Goal: Understand process/instructions

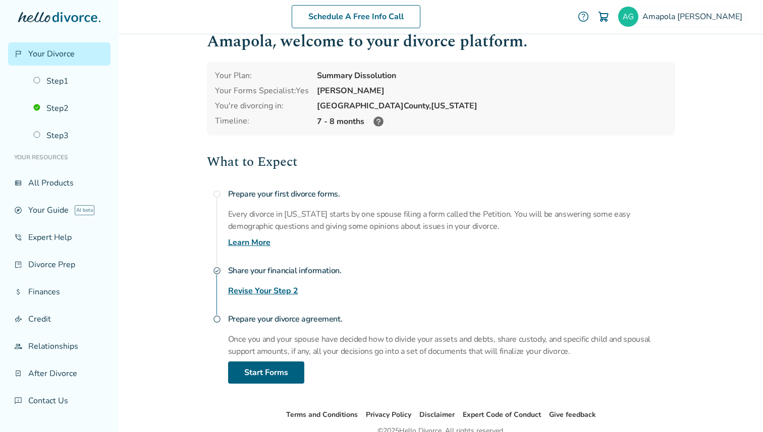
scroll to position [21, 0]
click at [77, 133] on link "Step 3" at bounding box center [68, 135] width 83 height 23
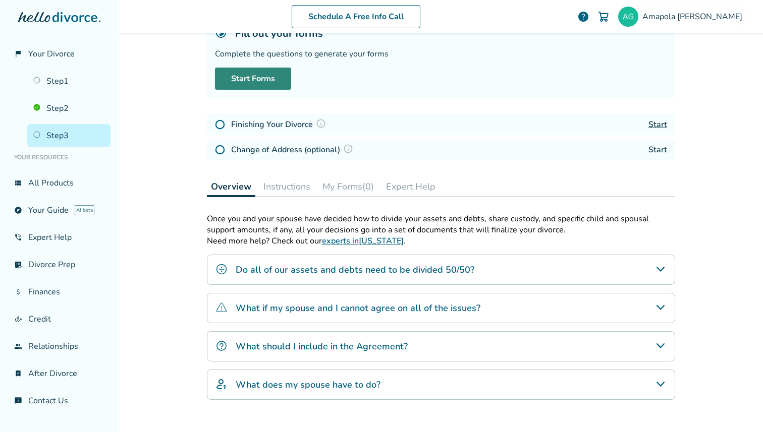
scroll to position [86, 0]
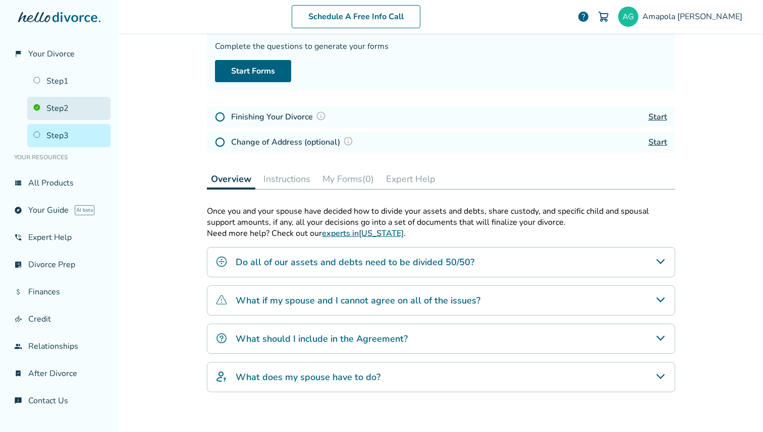
click at [61, 108] on link "Step 2" at bounding box center [68, 108] width 83 height 23
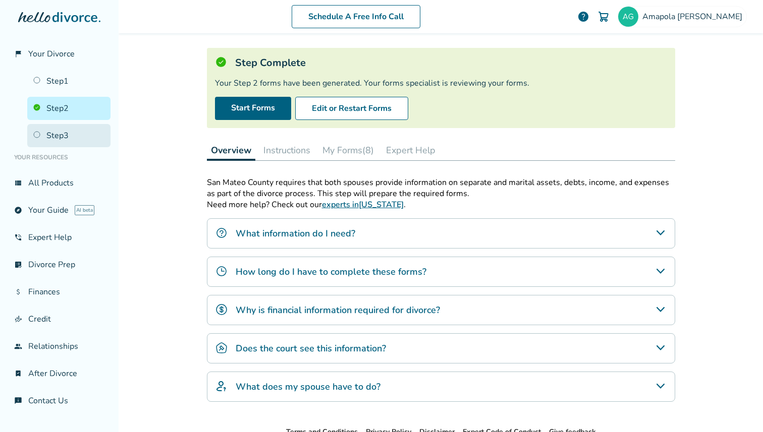
click at [70, 134] on link "Step 3" at bounding box center [68, 135] width 83 height 23
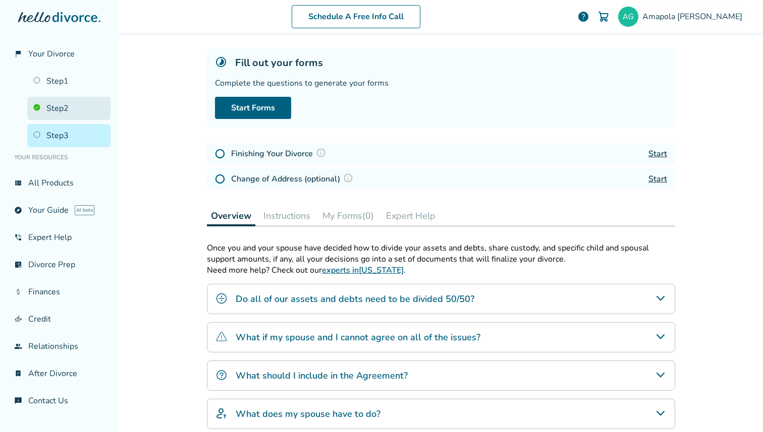
click at [65, 114] on link "Step 2" at bounding box center [68, 108] width 83 height 23
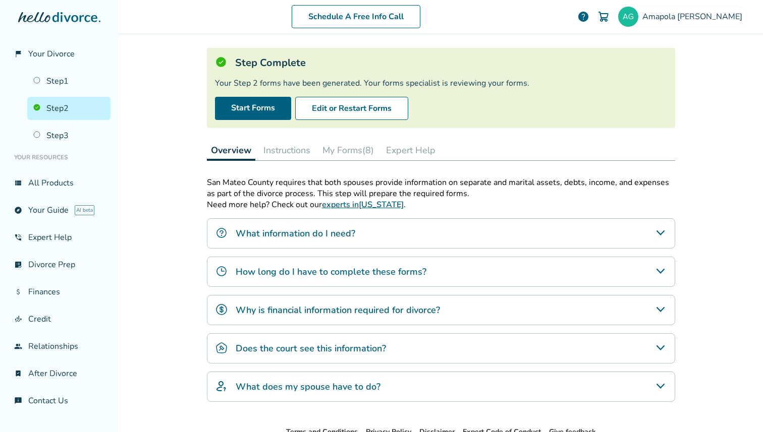
click at [287, 147] on button "Instructions" at bounding box center [286, 150] width 55 height 20
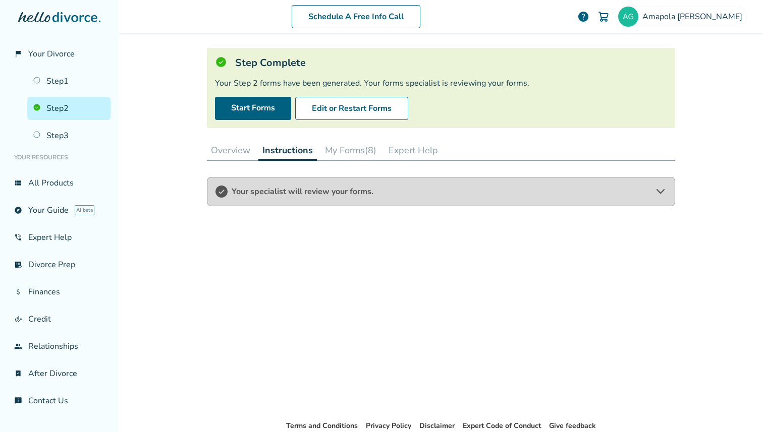
click at [339, 151] on button "My Forms (8)" at bounding box center [351, 150] width 60 height 20
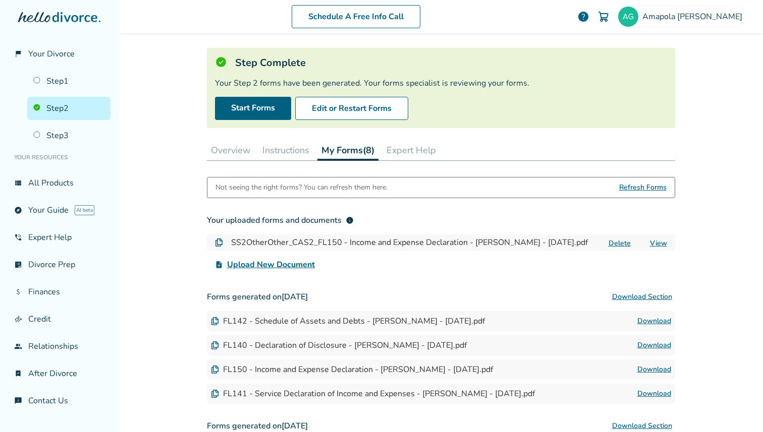
click at [246, 148] on button "Overview" at bounding box center [230, 150] width 47 height 20
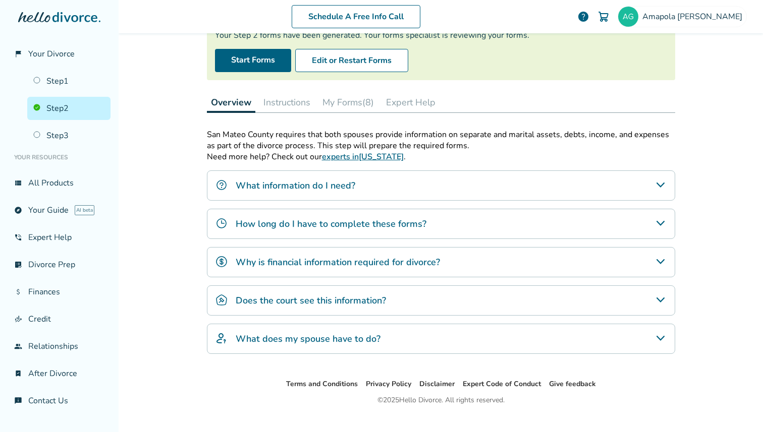
scroll to position [100, 0]
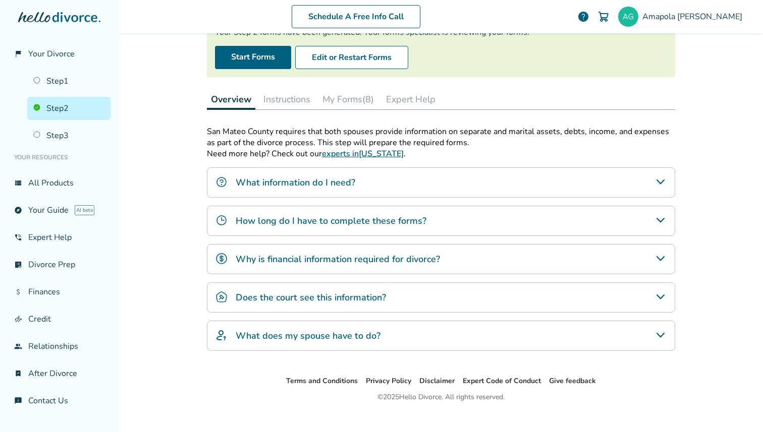
click at [326, 305] on div "Does the court see this information?" at bounding box center [441, 298] width 468 height 30
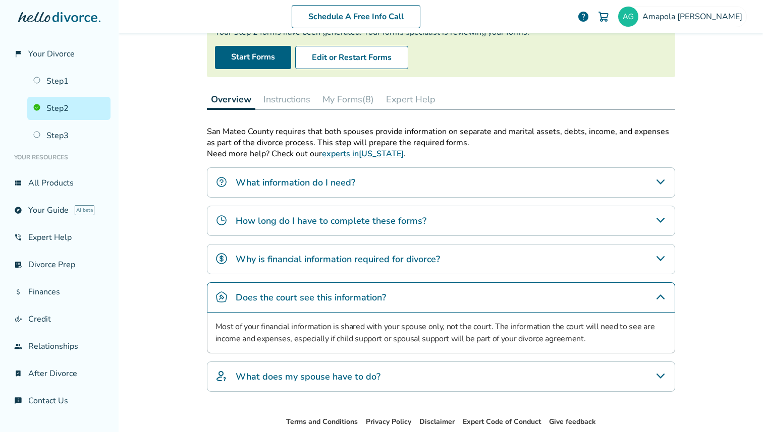
click at [326, 305] on div "Does the court see this information?" at bounding box center [441, 298] width 468 height 30
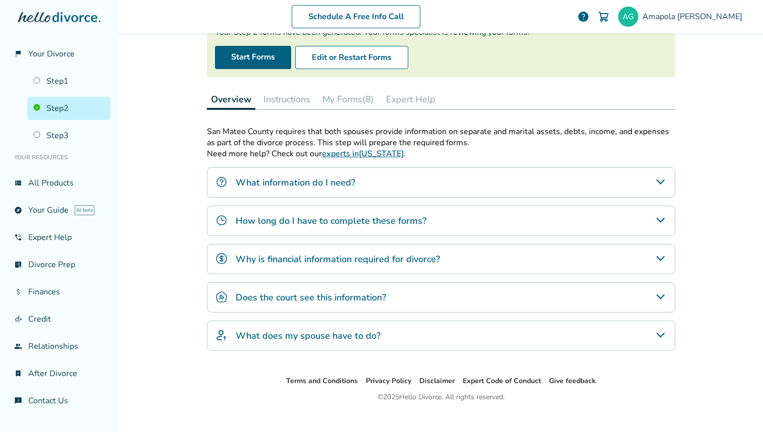
click at [330, 340] on h4 "What does my spouse have to do?" at bounding box center [308, 336] width 145 height 13
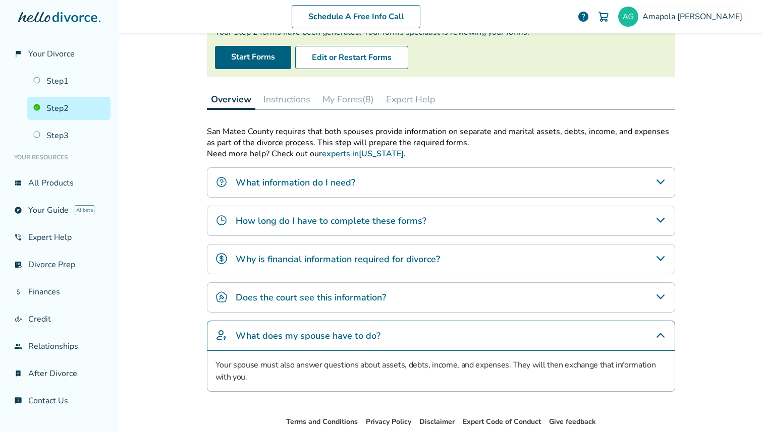
click at [330, 340] on h4 "What does my spouse have to do?" at bounding box center [308, 336] width 145 height 13
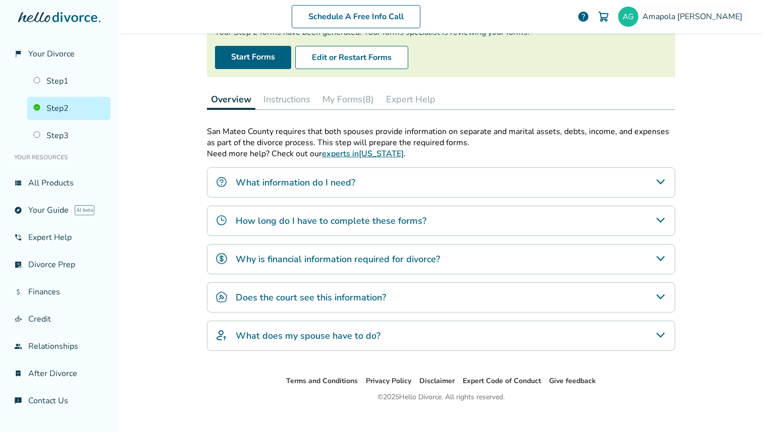
click at [308, 271] on div "Why is financial information required for divorce?" at bounding box center [441, 259] width 468 height 30
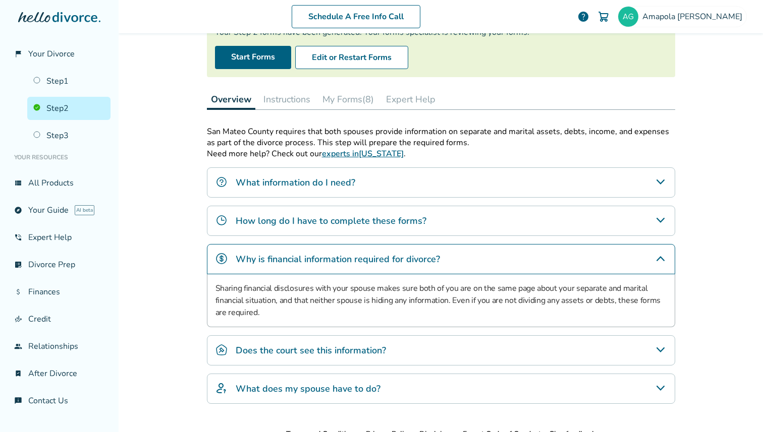
click at [308, 271] on div "Why is financial information required for divorce?" at bounding box center [441, 259] width 468 height 30
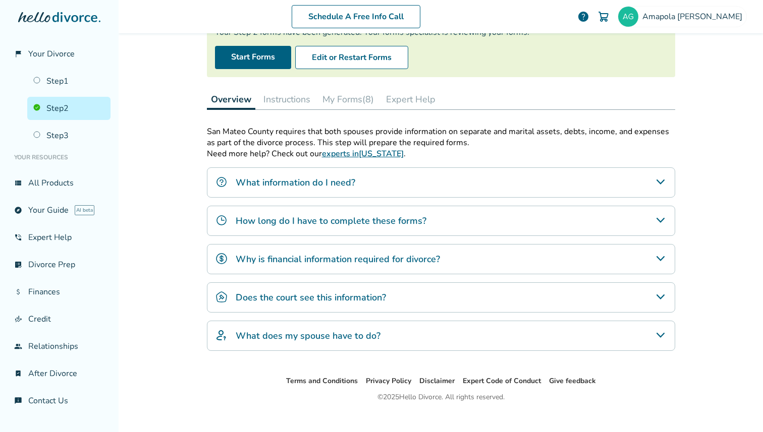
click at [304, 191] on div "What information do I need?" at bounding box center [441, 183] width 468 height 30
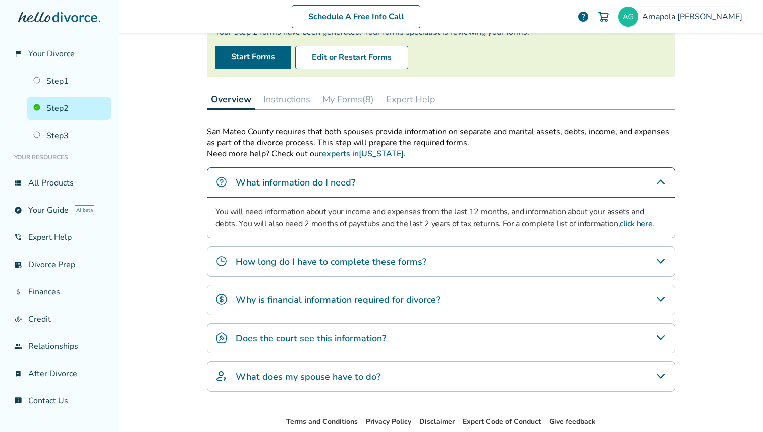
click at [304, 191] on div "What information do I need?" at bounding box center [441, 183] width 468 height 30
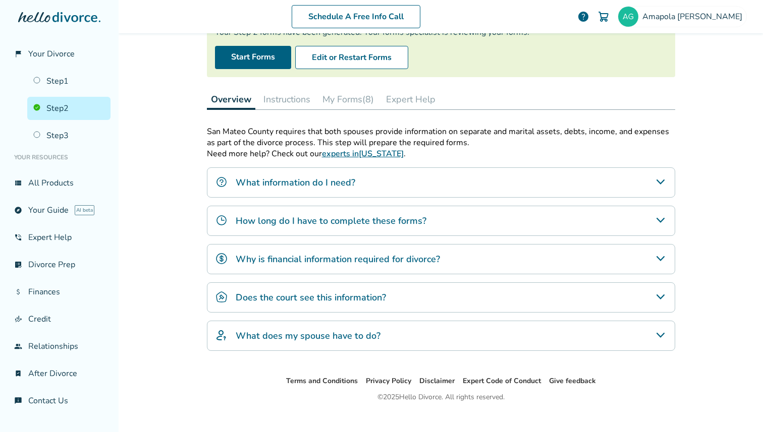
click at [309, 226] on h4 "How long do I have to complete these forms?" at bounding box center [331, 220] width 191 height 13
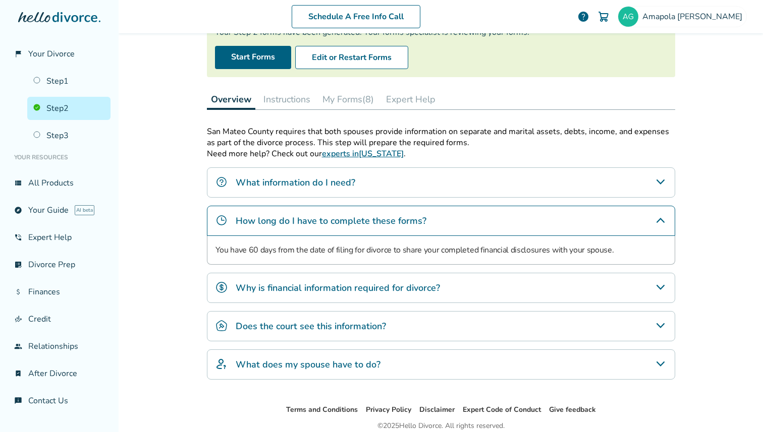
click at [309, 226] on h4 "How long do I have to complete these forms?" at bounding box center [331, 220] width 191 height 13
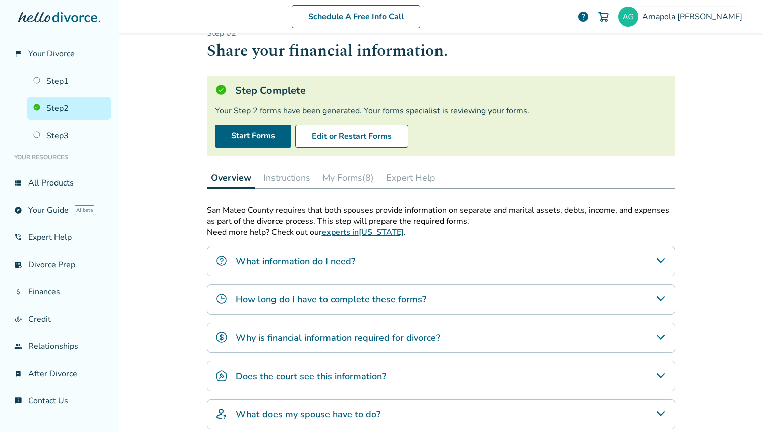
scroll to position [8, 0]
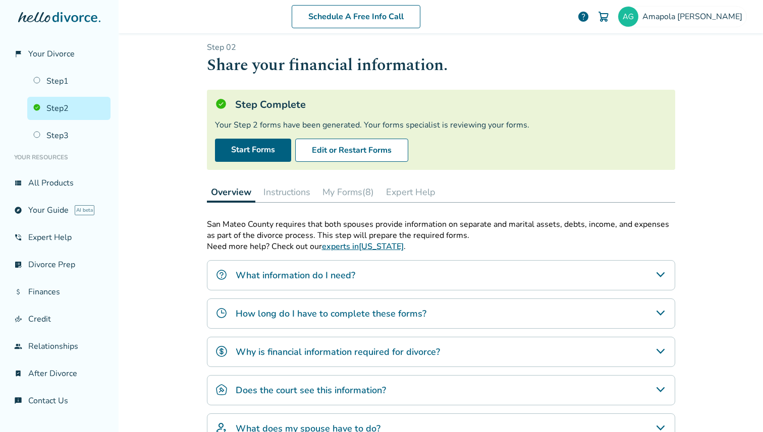
click at [408, 198] on button "Expert Help" at bounding box center [411, 192] width 58 height 20
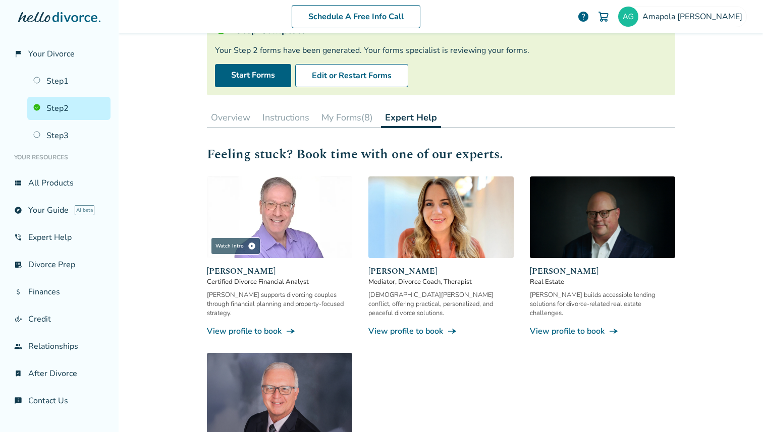
scroll to position [91, 0]
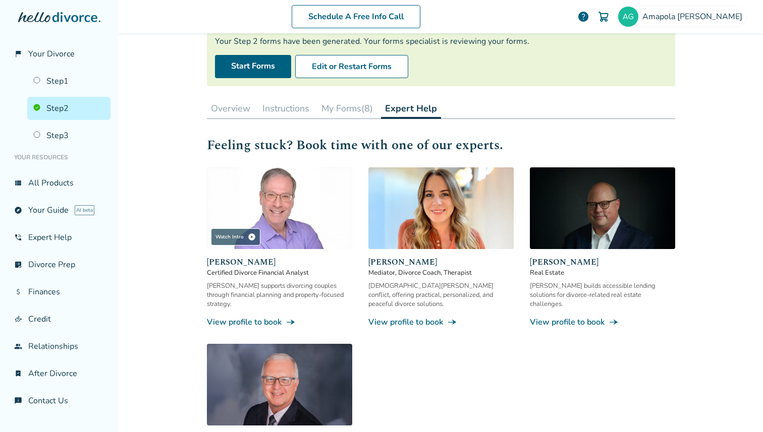
click at [340, 113] on button "My Forms (8)" at bounding box center [347, 108] width 60 height 20
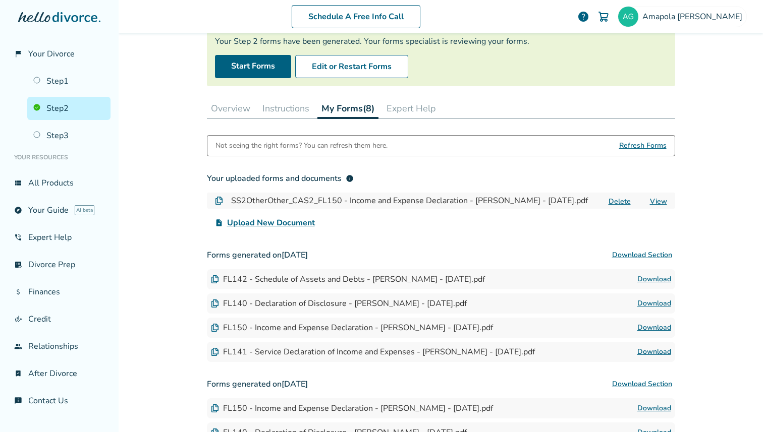
click at [287, 108] on button "Instructions" at bounding box center [285, 108] width 55 height 20
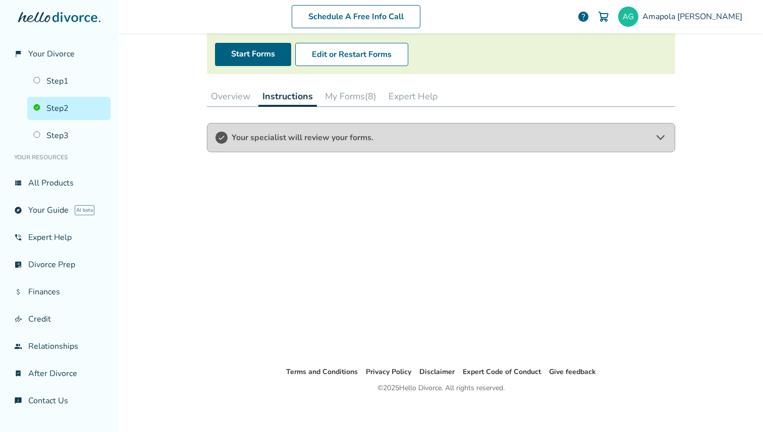
scroll to position [107, 0]
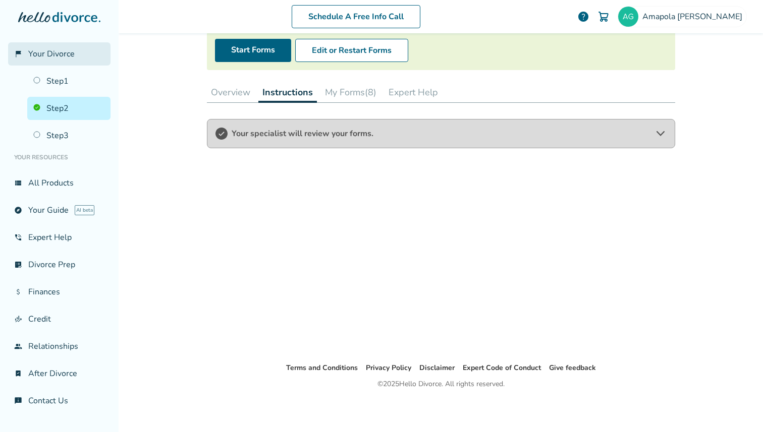
click at [46, 60] on link "flag_2 Your Divorce" at bounding box center [59, 53] width 102 height 23
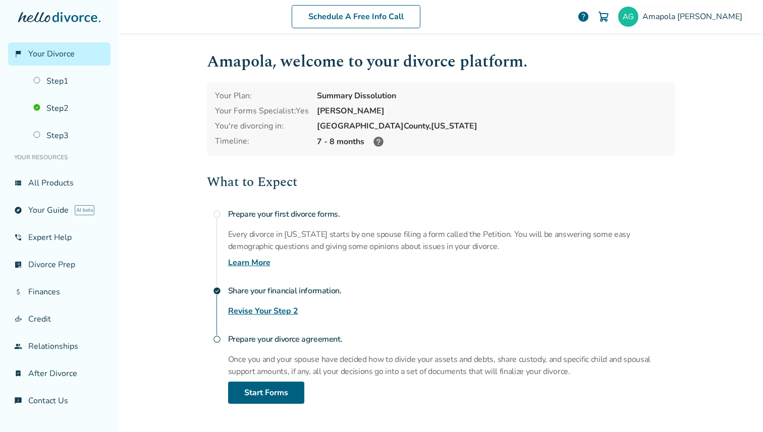
click at [381, 140] on icon at bounding box center [378, 142] width 10 height 10
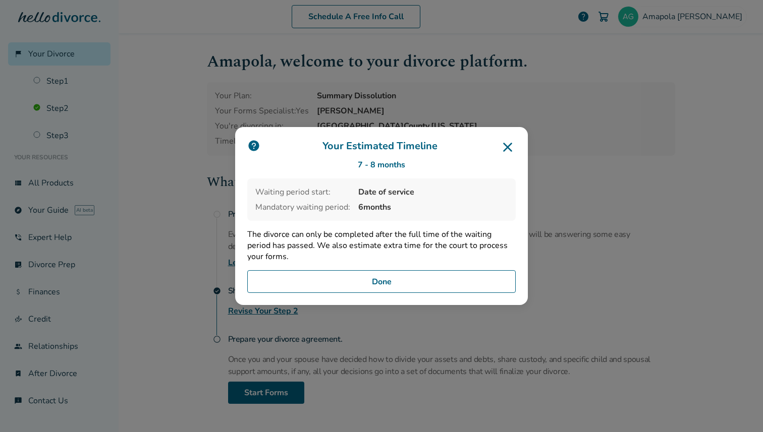
click at [390, 278] on button "Done" at bounding box center [381, 281] width 268 height 23
